Goal: Information Seeking & Learning: Learn about a topic

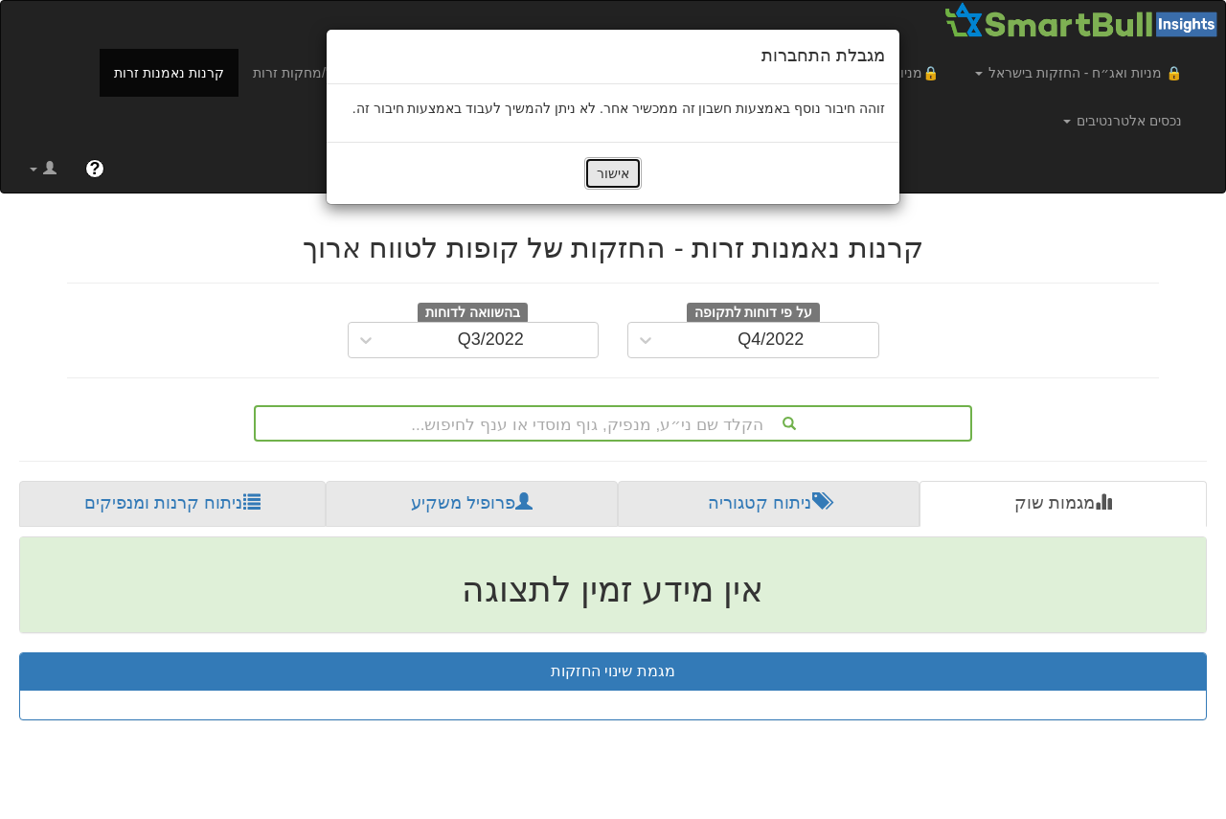
click at [622, 165] on button "אישור" at bounding box center [612, 173] width 57 height 33
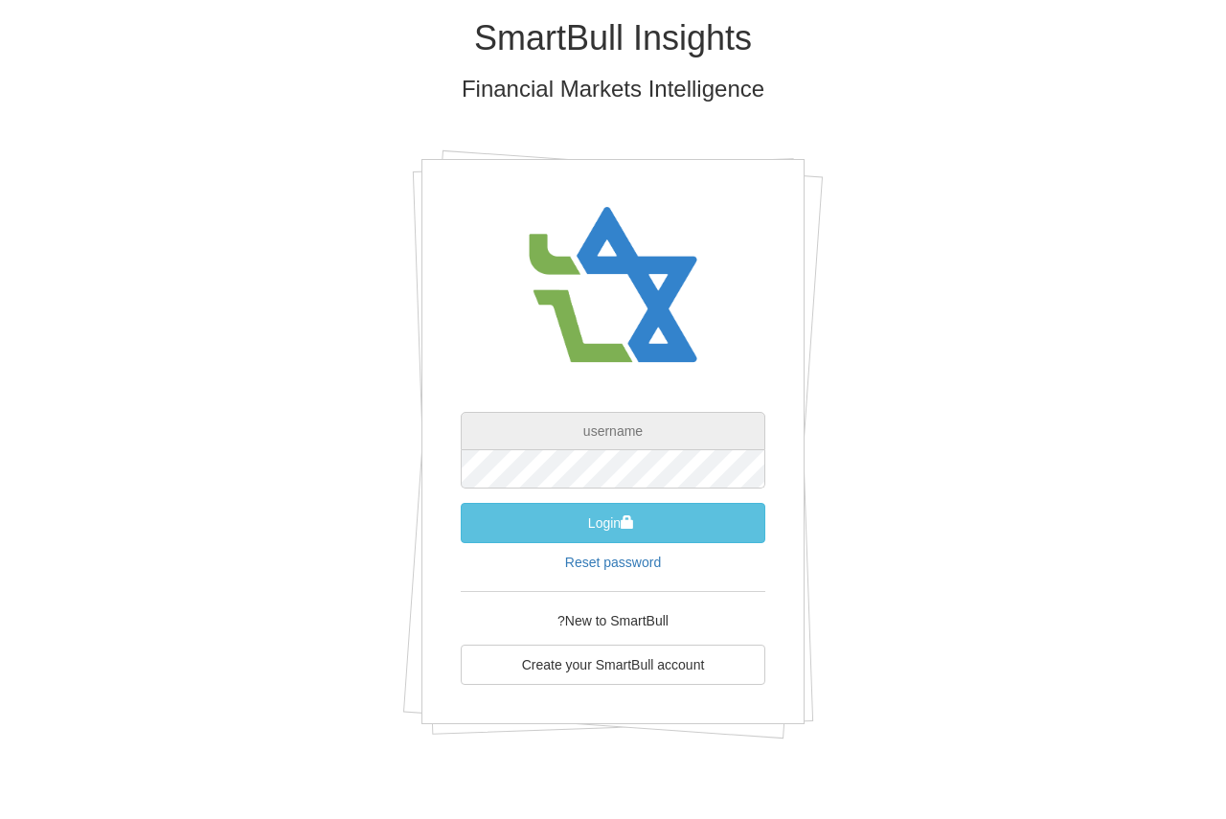
type input "[EMAIL_ADDRESS][DOMAIN_NAME]"
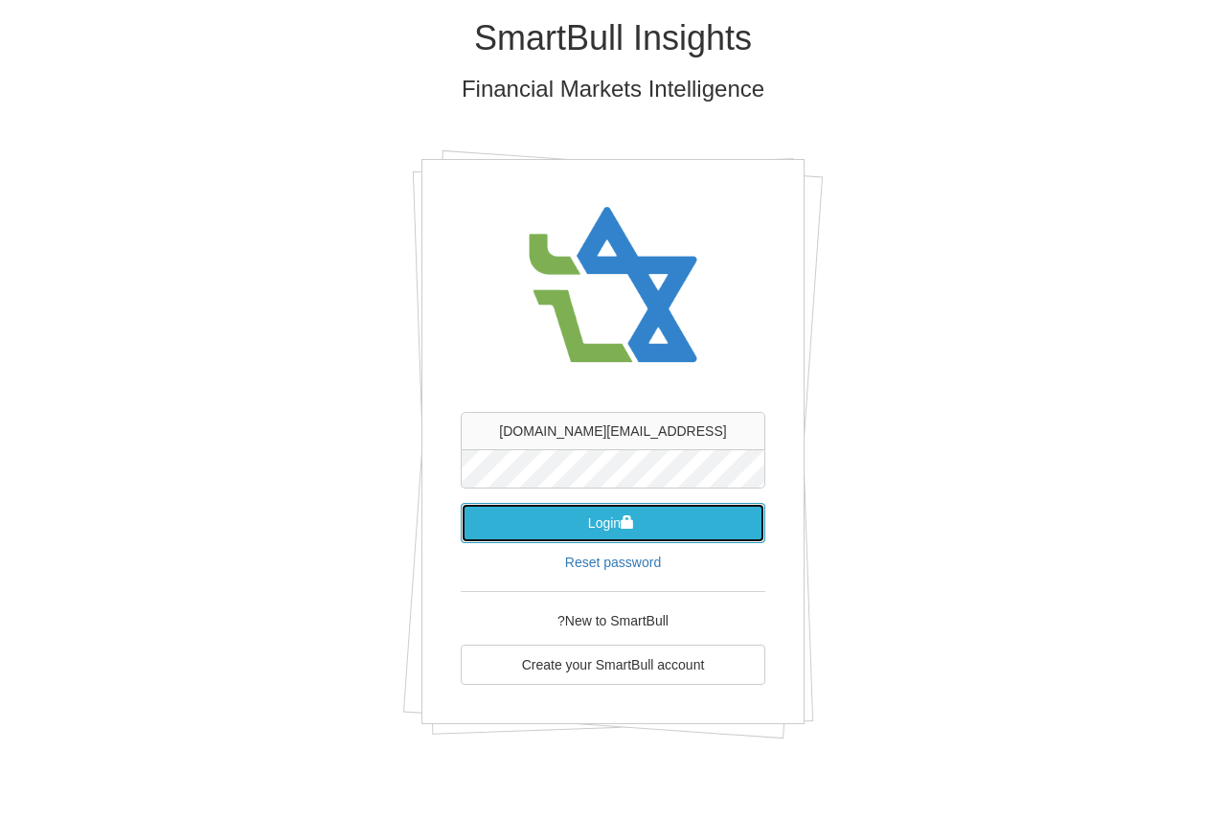
click at [577, 520] on button "Login" at bounding box center [613, 523] width 305 height 40
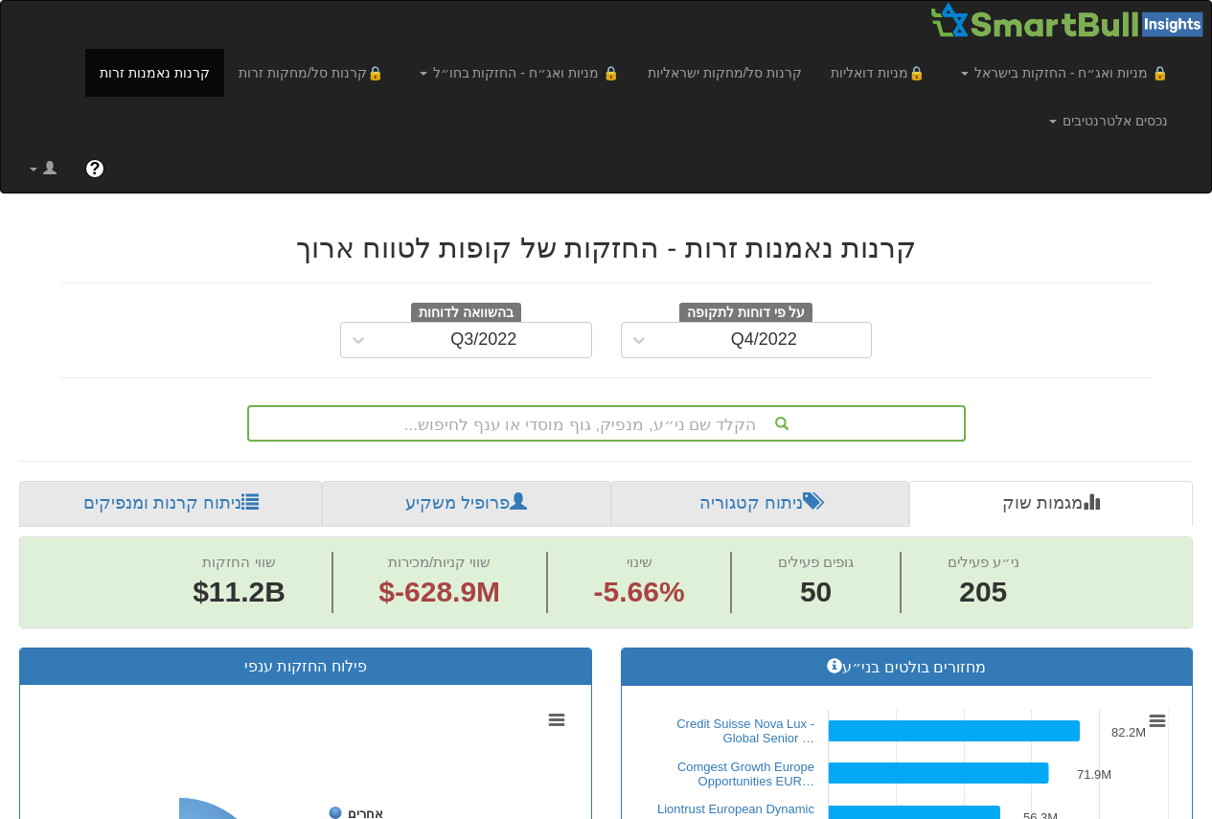
scroll to position [0, 3649]
click at [742, 345] on div "Q4/2022" at bounding box center [764, 339] width 66 height 19
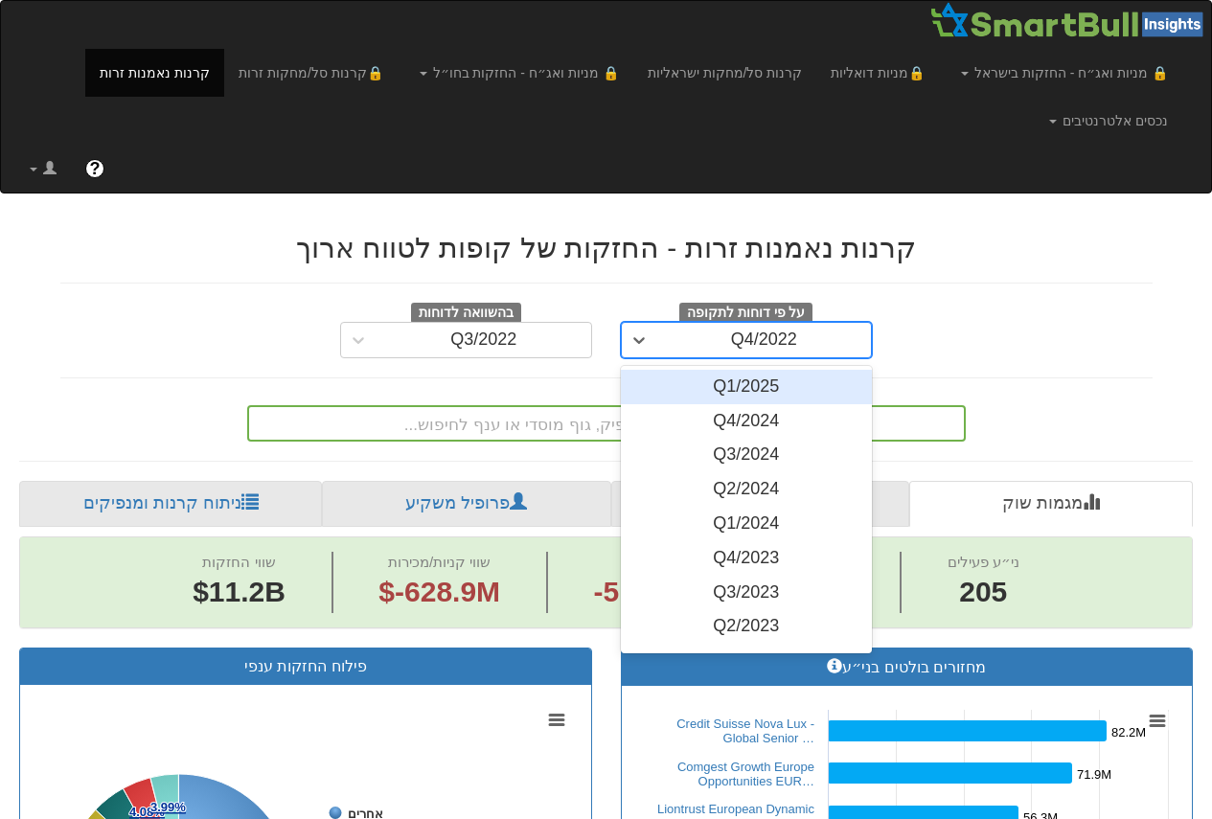
click at [747, 383] on div "Q1/2025" at bounding box center [747, 387] width 252 height 34
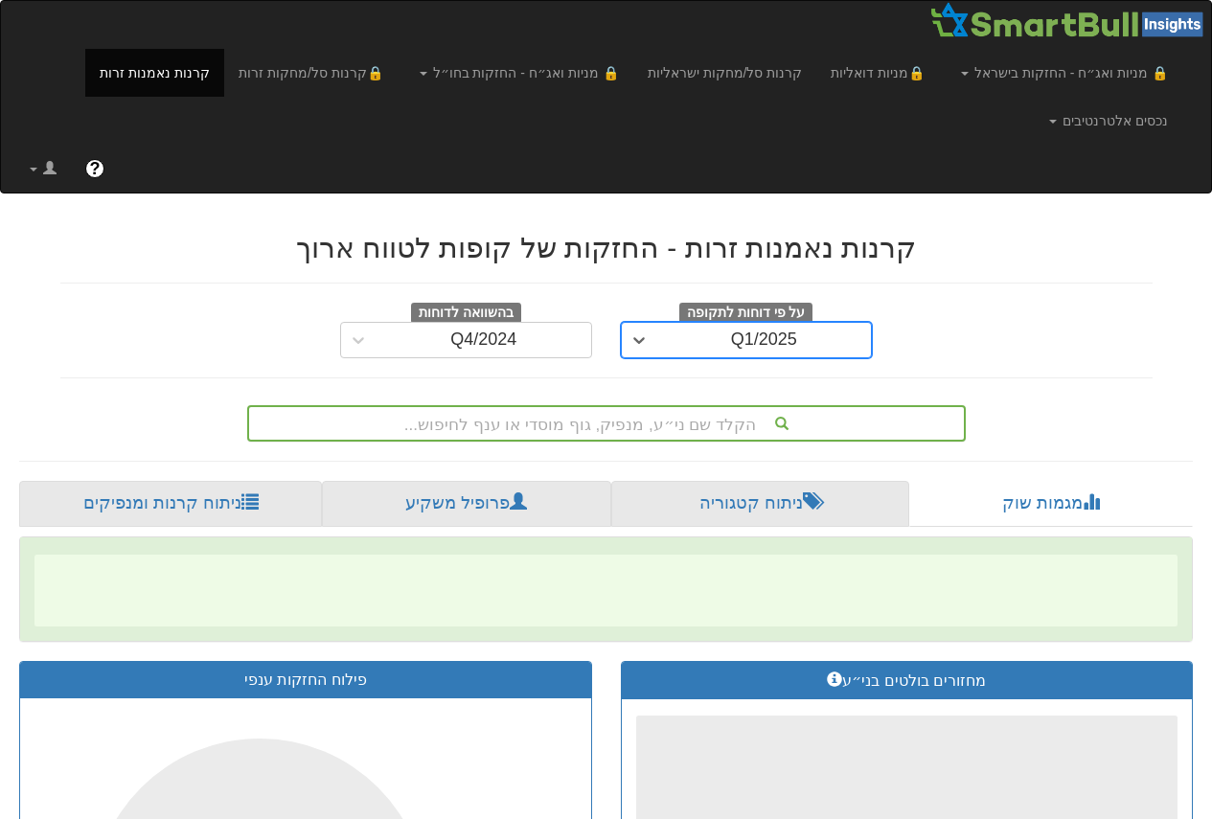
click at [655, 419] on div "הקלד שם ני״ע, מנפיק, גוף מוסדי או ענף לחיפוש..." at bounding box center [606, 423] width 718 height 36
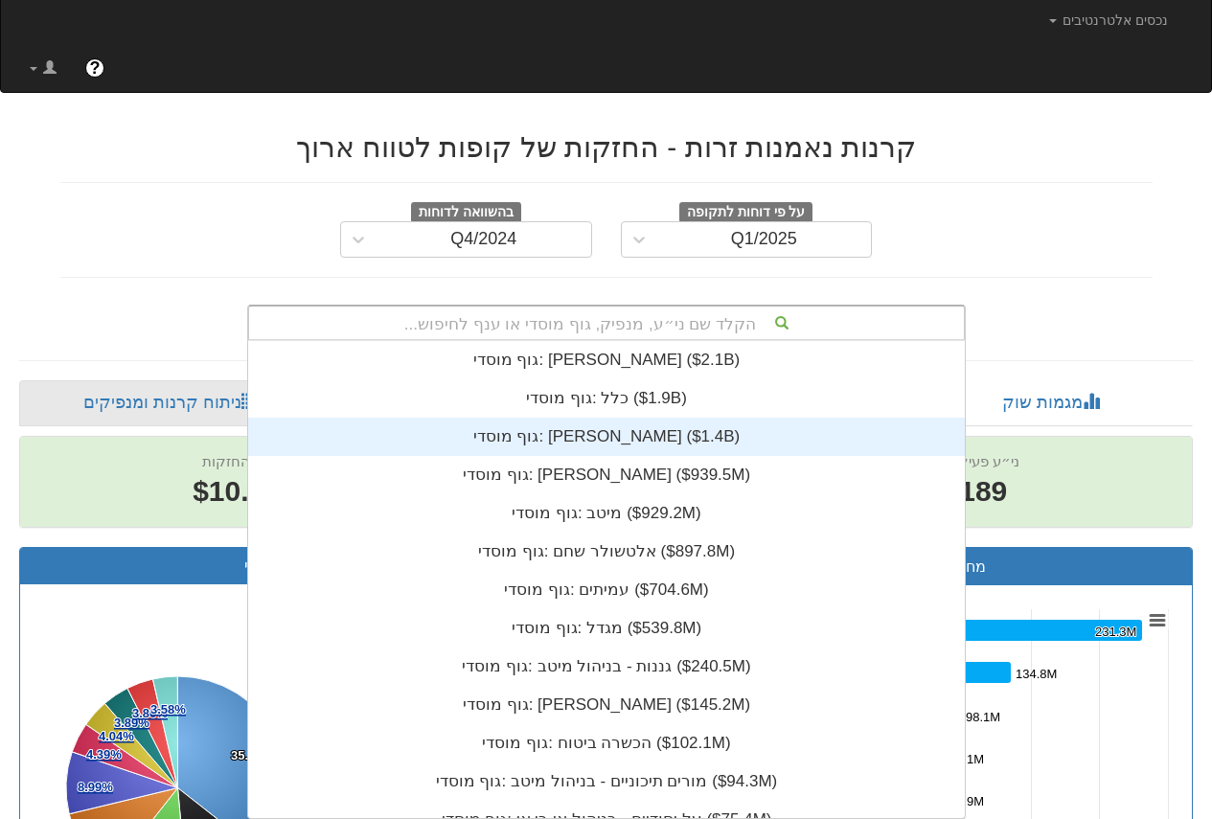
scroll to position [0, 4032]
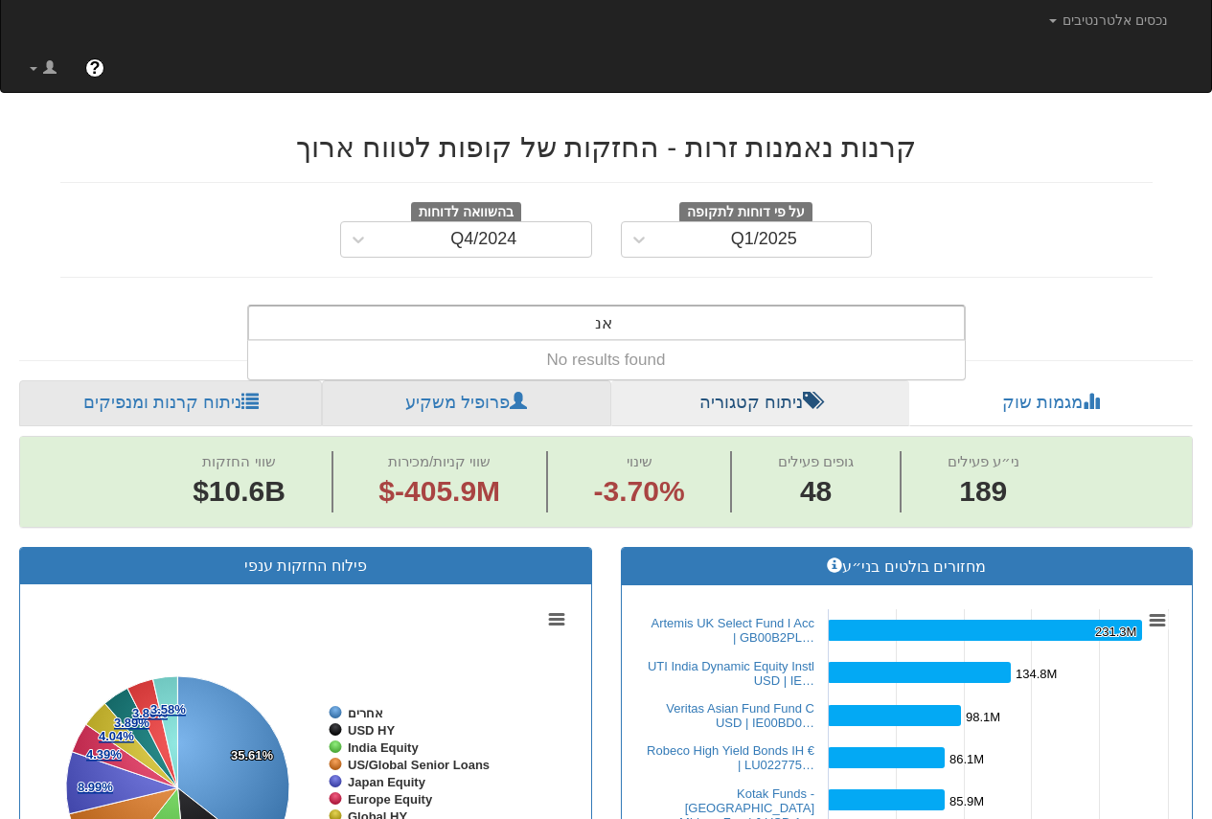
type input "א"
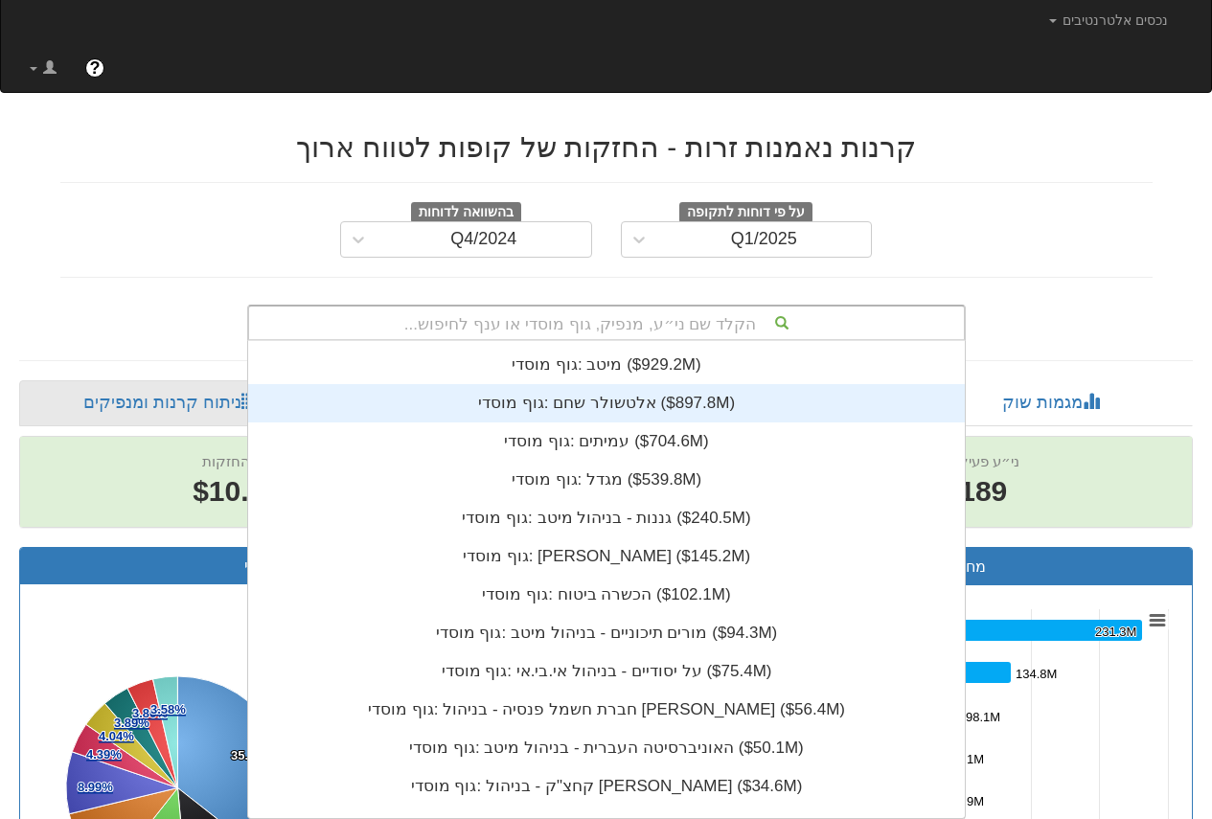
scroll to position [192, 0]
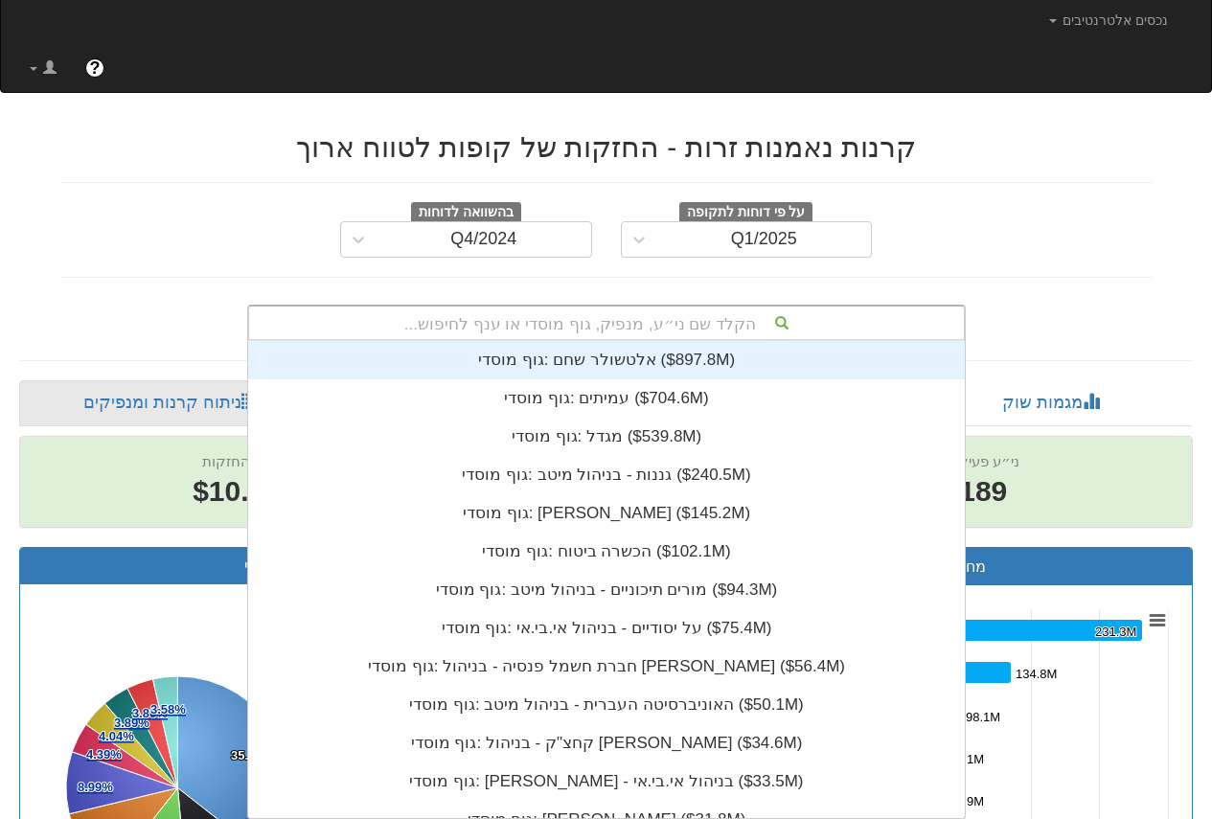
click at [1003, 219] on div "על פי דוחות לתקופה Q1/2025 בהשוואה לדוחות Q4/2024" at bounding box center [606, 230] width 1121 height 56
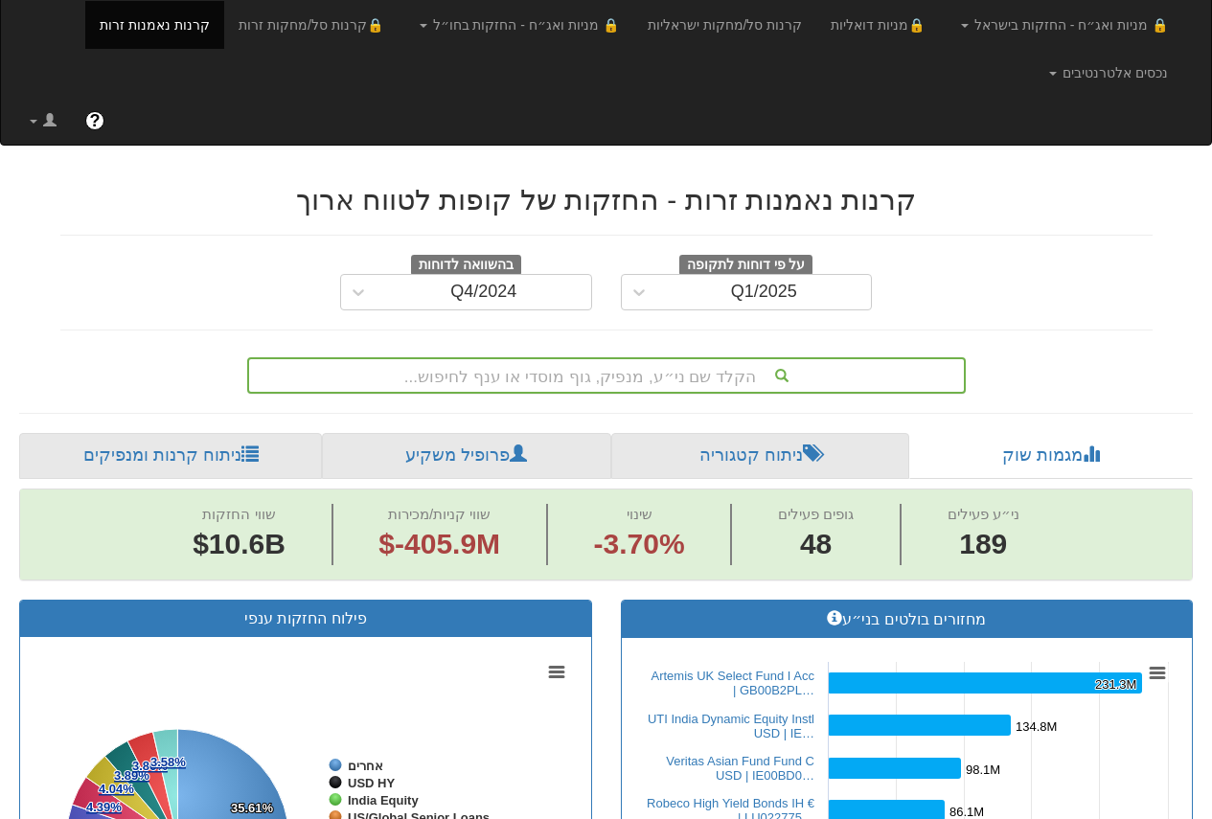
scroll to position [0, 0]
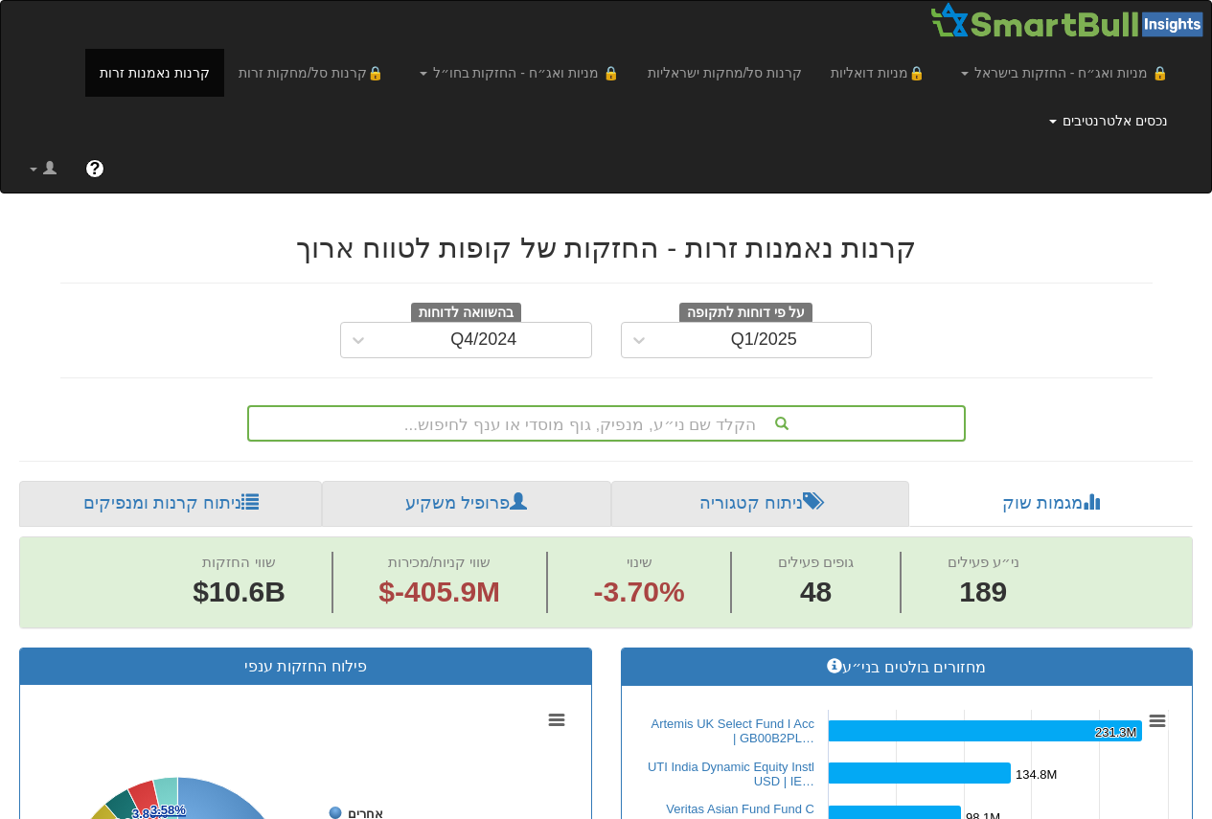
click at [1102, 97] on link "נכסים אלטרנטיבים" at bounding box center [1064, 73] width 236 height 48
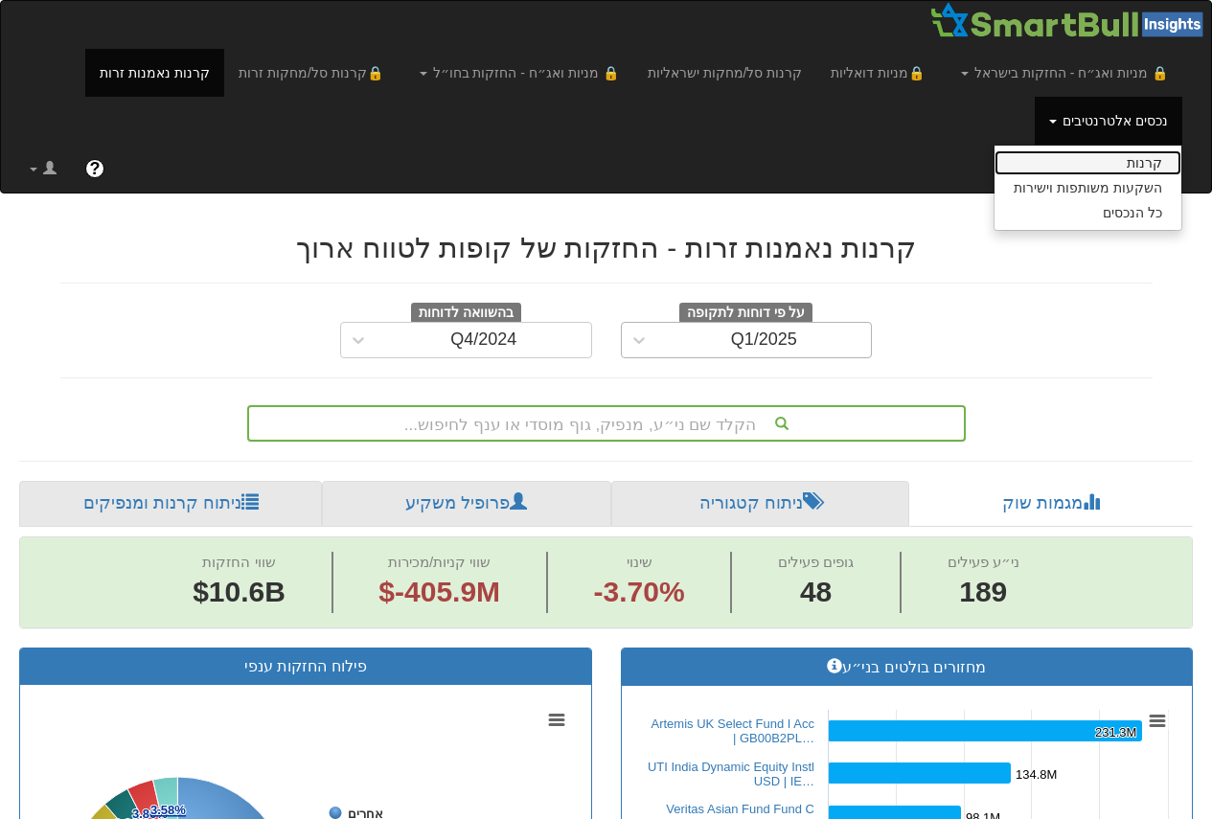
click at [1099, 156] on link "קרנות" at bounding box center [1087, 162] width 187 height 25
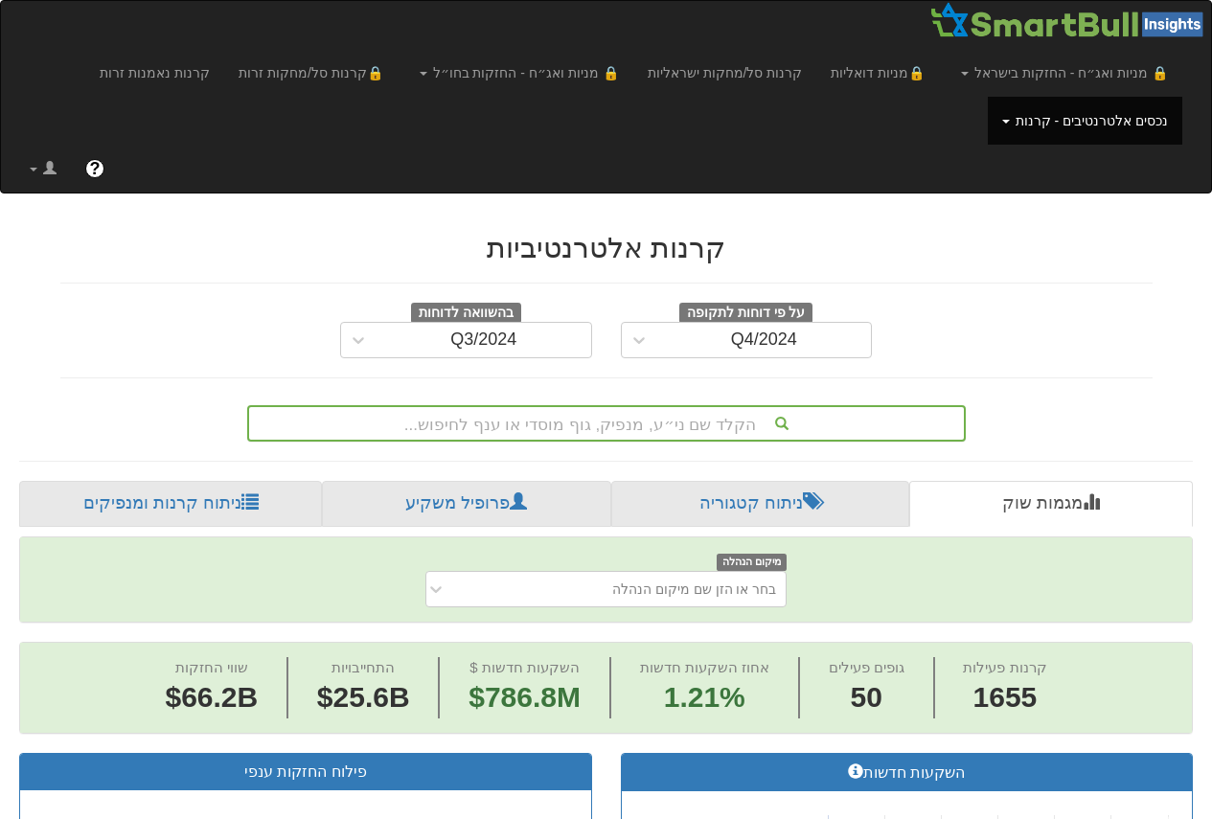
click at [598, 419] on div "הקלד שם ני״ע, מנפיק, גוף מוסדי או ענף לחיפוש..." at bounding box center [606, 423] width 718 height 36
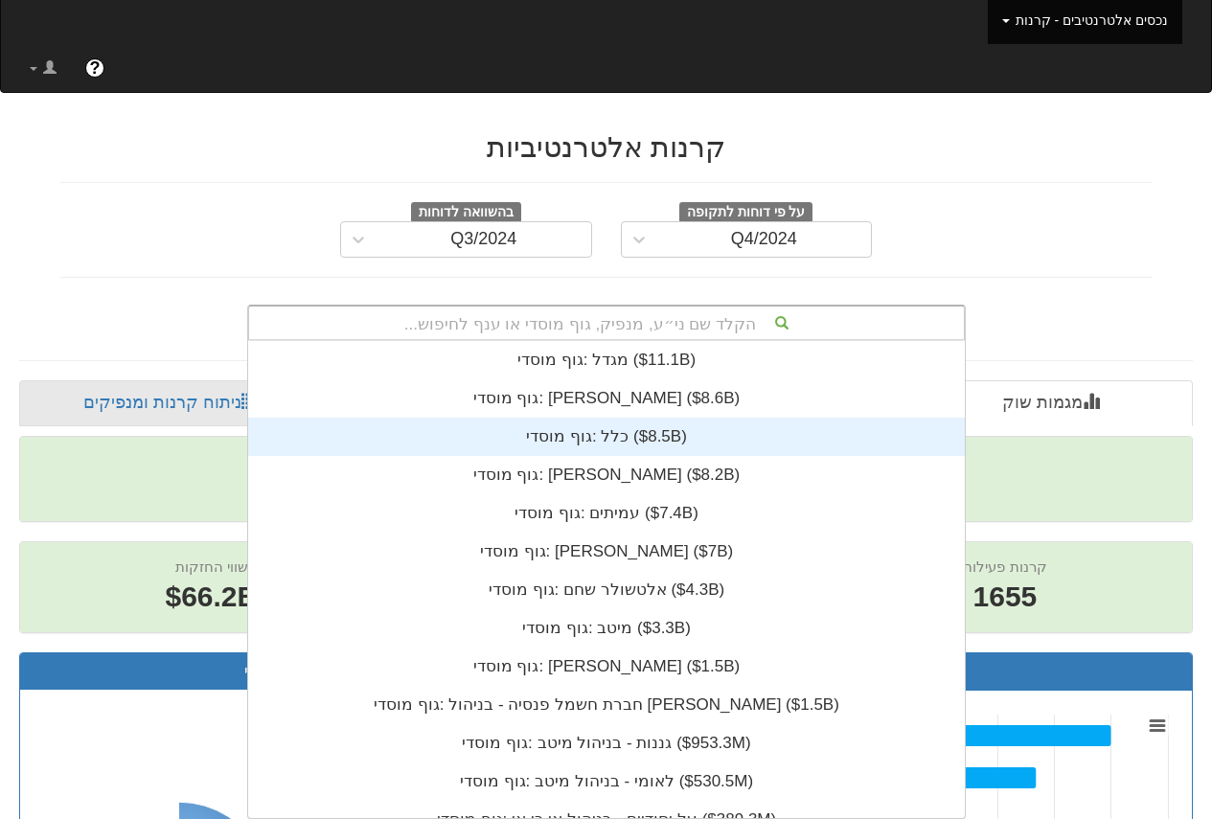
scroll to position [0, 4607]
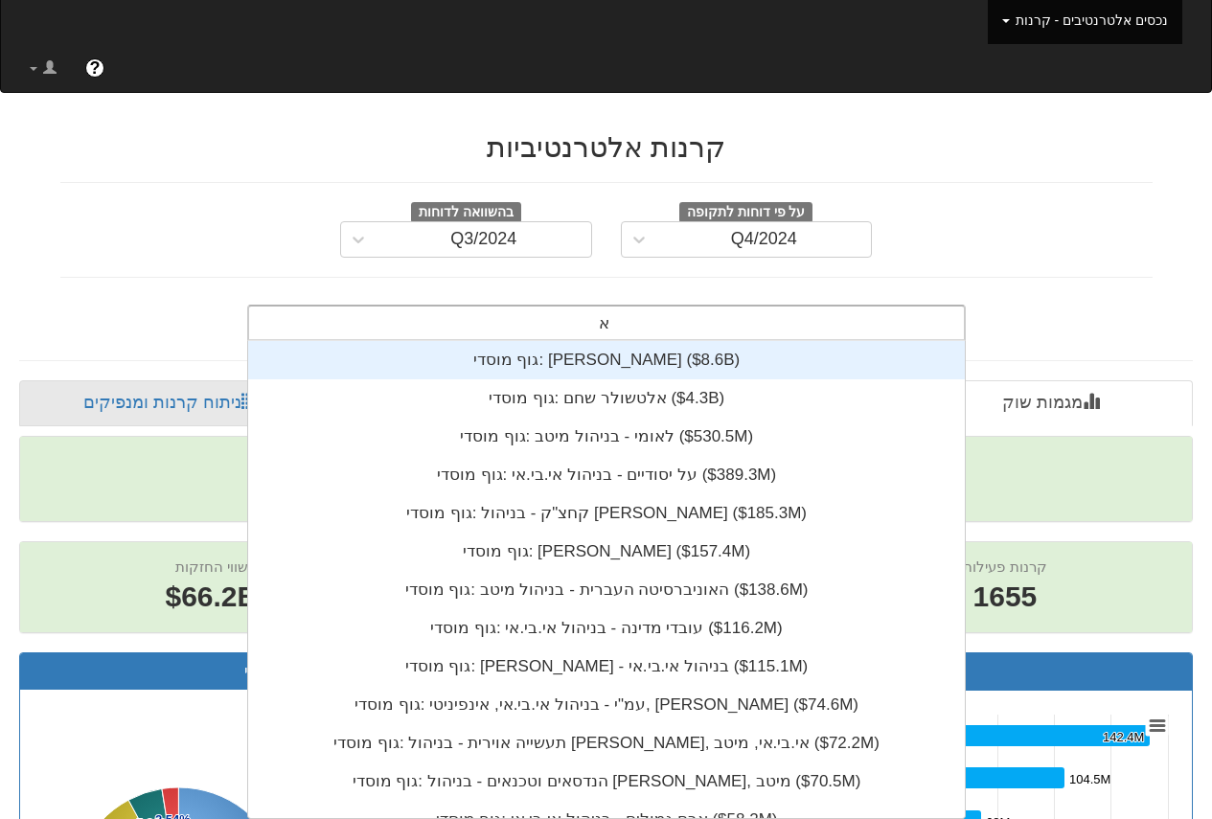
type input "אנ"
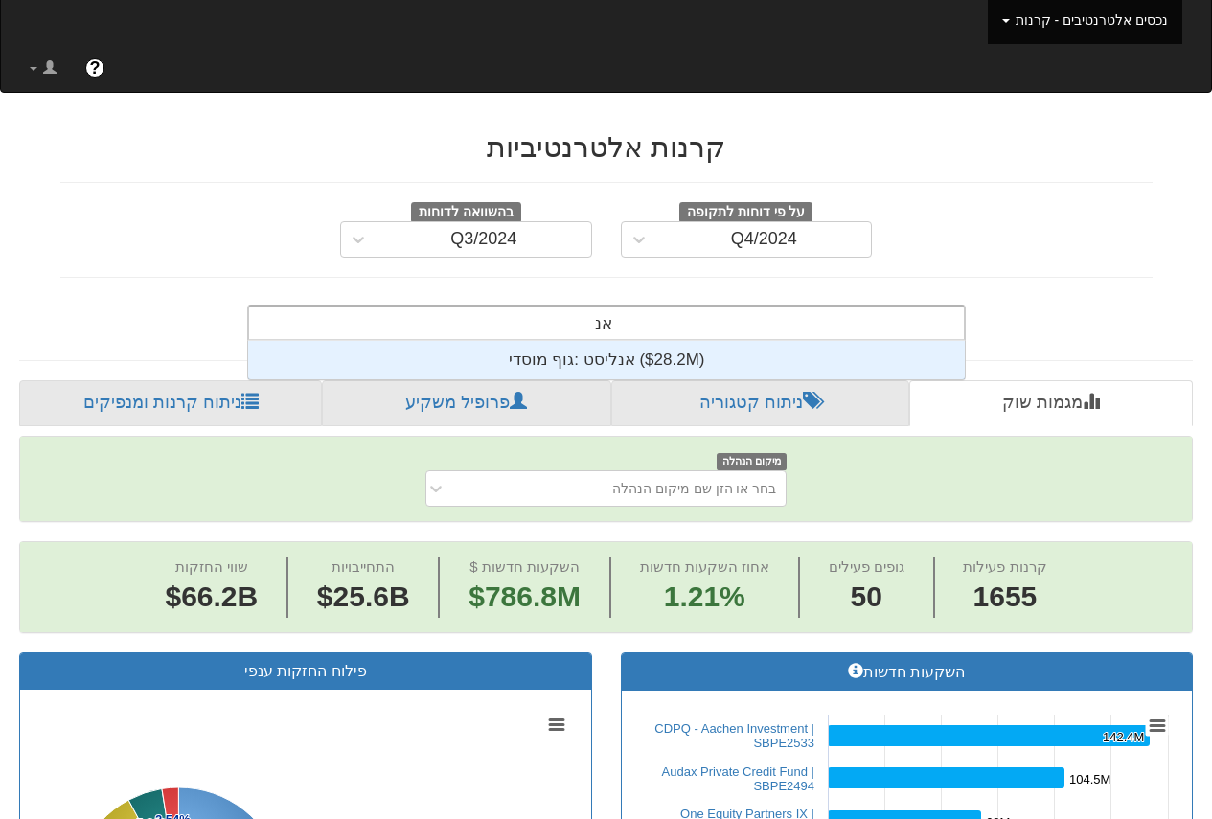
scroll to position [38, 0]
click at [643, 365] on div "גוף מוסדי: ‎אנליסט ‎($28.2M)‏" at bounding box center [606, 360] width 717 height 38
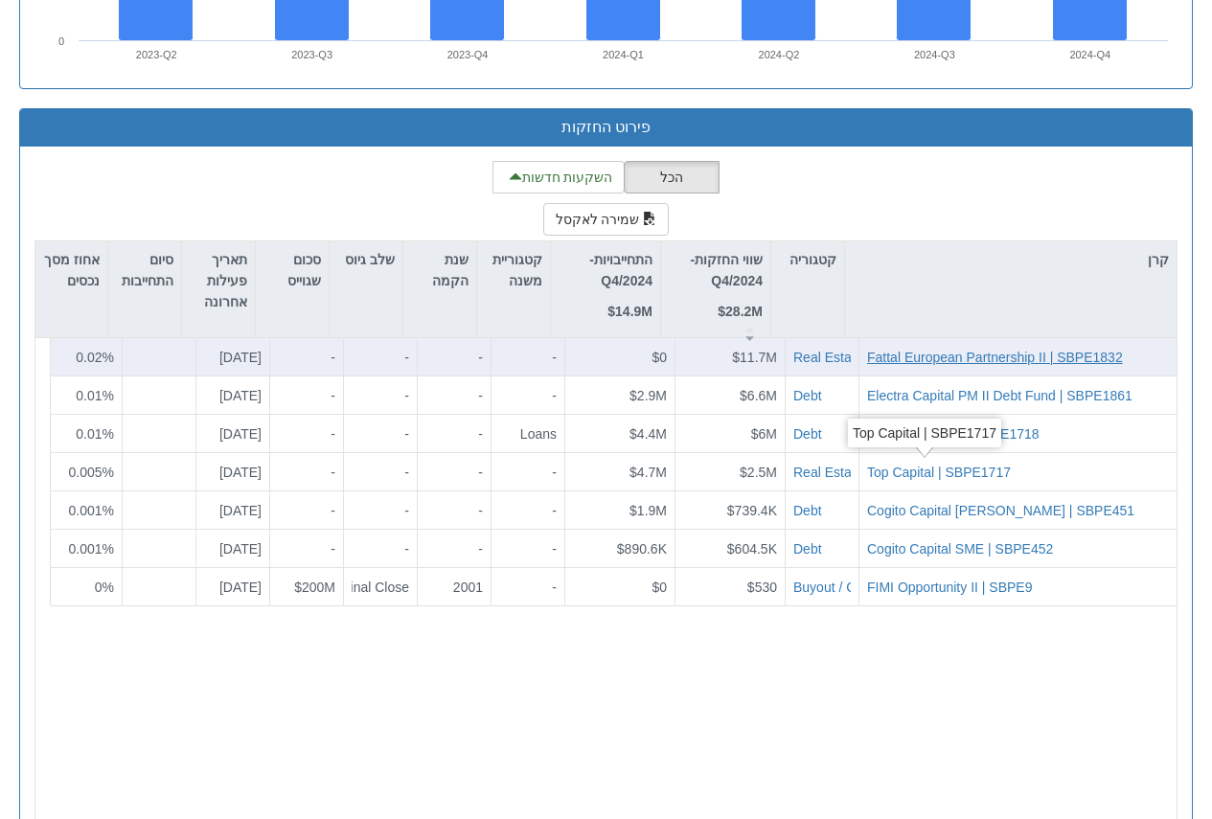
scroll to position [1783, 0]
